Goal: Obtain resource: Obtain resource

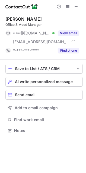
scroll to position [127, 86]
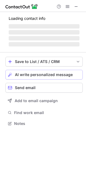
scroll to position [127, 86]
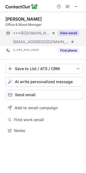
click at [61, 34] on button "View email" at bounding box center [68, 32] width 21 height 5
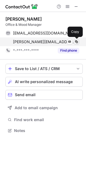
click at [75, 42] on span at bounding box center [77, 42] width 4 height 4
click at [78, 43] on span at bounding box center [77, 42] width 4 height 4
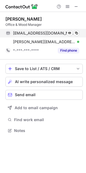
click at [78, 37] on div "erikawiklund2@hotmail.com Verified Send email Copy" at bounding box center [42, 33] width 74 height 9
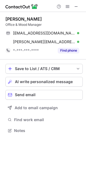
click at [37, 17] on div "Erika Viklund" at bounding box center [44, 18] width 78 height 5
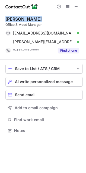
click at [37, 17] on div "Erika Viklund" at bounding box center [44, 18] width 78 height 5
copy div "Erika Viklund"
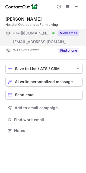
click at [71, 33] on button "View email" at bounding box center [68, 32] width 21 height 5
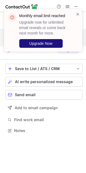
click at [33, 45] on span "Upgrade Now" at bounding box center [40, 43] width 23 height 4
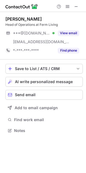
click at [67, 32] on div "Monthly email limit reached Upgrade now for unlimited email reveals or come bac…" at bounding box center [43, 86] width 86 height 173
click at [67, 32] on button "View email" at bounding box center [68, 32] width 21 height 5
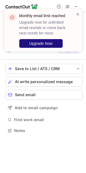
click at [40, 40] on button "Upgrade Now" at bounding box center [41, 43] width 44 height 9
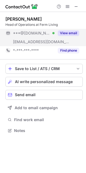
click at [67, 33] on button "View email" at bounding box center [68, 32] width 21 height 5
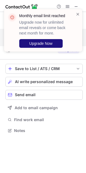
click at [43, 41] on span "Upgrade Now" at bounding box center [40, 43] width 23 height 4
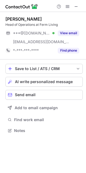
click at [67, 33] on div "Monthly email limit reached Upgrade now for unlimited email reveals or come bac…" at bounding box center [43, 86] width 86 height 173
click at [67, 33] on button "View email" at bounding box center [68, 32] width 21 height 5
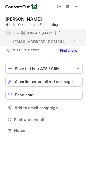
scroll to position [136, 86]
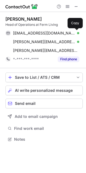
click at [78, 32] on span at bounding box center [77, 33] width 4 height 4
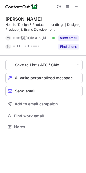
scroll to position [123, 86]
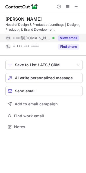
click at [62, 40] on button "View email" at bounding box center [68, 37] width 21 height 5
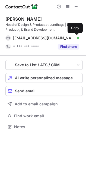
click at [76, 36] on span at bounding box center [77, 38] width 4 height 4
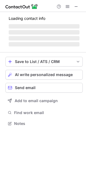
scroll to position [132, 86]
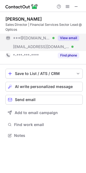
click at [75, 38] on button "View email" at bounding box center [68, 37] width 21 height 5
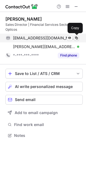
click at [76, 38] on span at bounding box center [77, 38] width 4 height 4
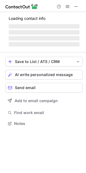
scroll to position [127, 86]
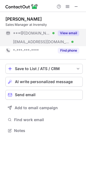
click at [71, 35] on button "View email" at bounding box center [68, 32] width 21 height 5
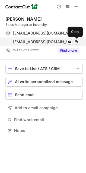
click at [76, 44] on span at bounding box center [77, 42] width 4 height 4
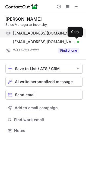
click at [79, 30] on button at bounding box center [76, 32] width 5 height 5
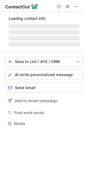
scroll to position [123, 86]
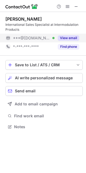
click at [58, 37] on button "View email" at bounding box center [68, 37] width 21 height 5
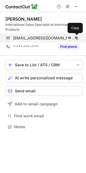
click at [78, 40] on span at bounding box center [77, 38] width 4 height 4
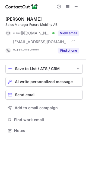
scroll to position [127, 86]
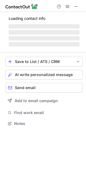
scroll to position [127, 86]
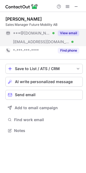
click at [74, 32] on button "View email" at bounding box center [68, 32] width 21 height 5
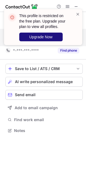
click at [56, 38] on button "Upgrade Now" at bounding box center [41, 37] width 44 height 9
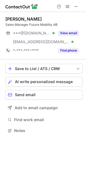
click at [67, 33] on button "View email" at bounding box center [68, 32] width 21 height 5
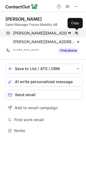
click at [78, 33] on span at bounding box center [77, 33] width 4 height 4
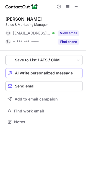
scroll to position [118, 86]
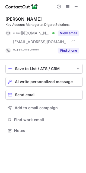
scroll to position [127, 86]
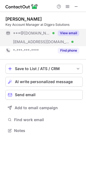
click at [64, 31] on button "View email" at bounding box center [68, 32] width 21 height 5
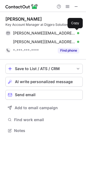
click at [76, 34] on span at bounding box center [77, 33] width 4 height 4
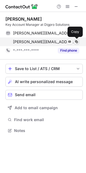
click at [76, 41] on span at bounding box center [77, 42] width 4 height 4
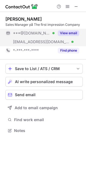
click at [67, 35] on button "View email" at bounding box center [68, 32] width 21 height 5
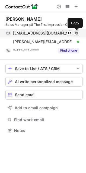
click at [79, 35] on button at bounding box center [76, 32] width 5 height 5
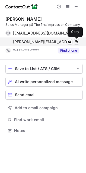
click at [77, 42] on span at bounding box center [77, 42] width 4 height 4
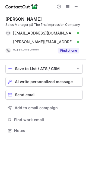
click at [33, 18] on div "Adam Falk" at bounding box center [44, 18] width 78 height 5
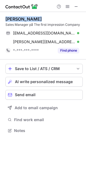
click at [33, 18] on div "Adam Falk" at bounding box center [44, 18] width 78 height 5
copy div "Adam Falk"
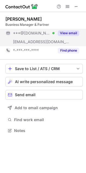
click at [75, 31] on button "View email" at bounding box center [68, 32] width 21 height 5
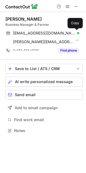
click at [79, 33] on button at bounding box center [76, 32] width 5 height 5
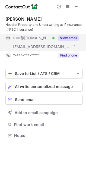
scroll to position [132, 86]
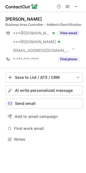
scroll to position [136, 86]
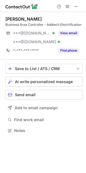
scroll to position [127, 86]
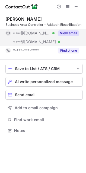
click at [67, 33] on button "View email" at bounding box center [68, 32] width 21 height 5
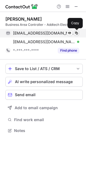
click at [78, 33] on span at bounding box center [77, 33] width 4 height 4
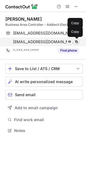
click at [78, 41] on span at bounding box center [77, 42] width 4 height 4
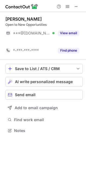
scroll to position [118, 86]
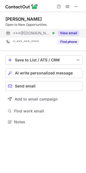
click at [78, 32] on button "View email" at bounding box center [68, 32] width 21 height 5
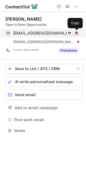
scroll to position [127, 86]
click at [76, 33] on span at bounding box center [77, 33] width 4 height 4
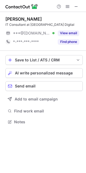
scroll to position [118, 86]
